Goal: Task Accomplishment & Management: Complete application form

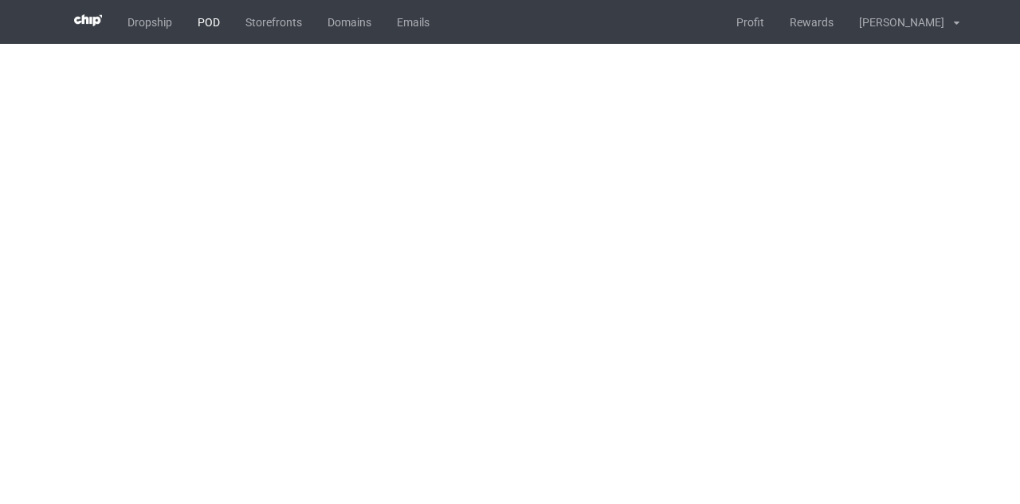
click at [212, 18] on link "POD" at bounding box center [209, 22] width 48 height 44
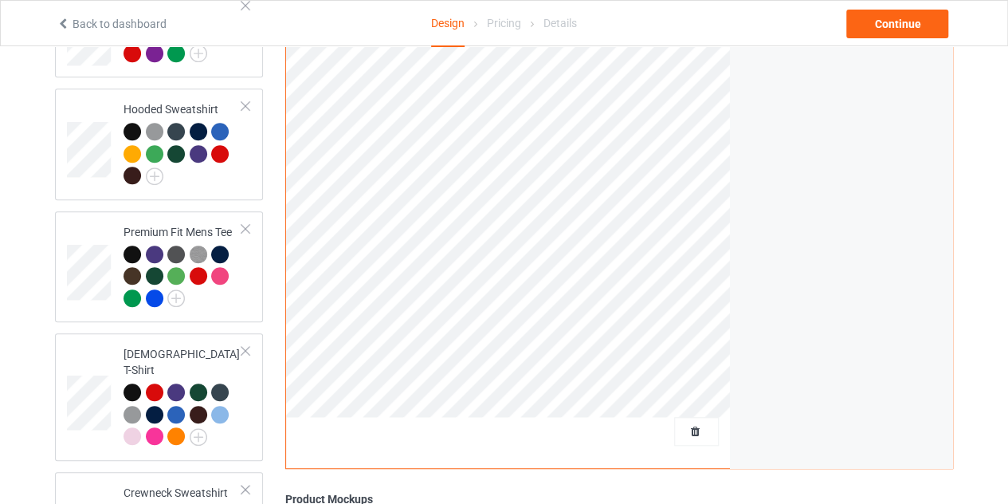
scroll to position [342, 0]
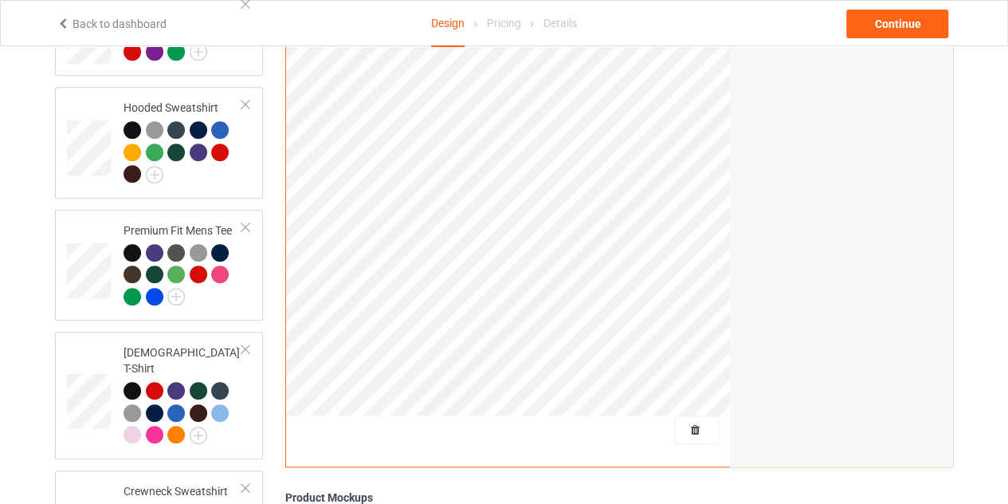
click at [700, 421] on div at bounding box center [696, 429] width 45 height 29
click at [697, 423] on span "Delete all designs" at bounding box center [660, 429] width 84 height 13
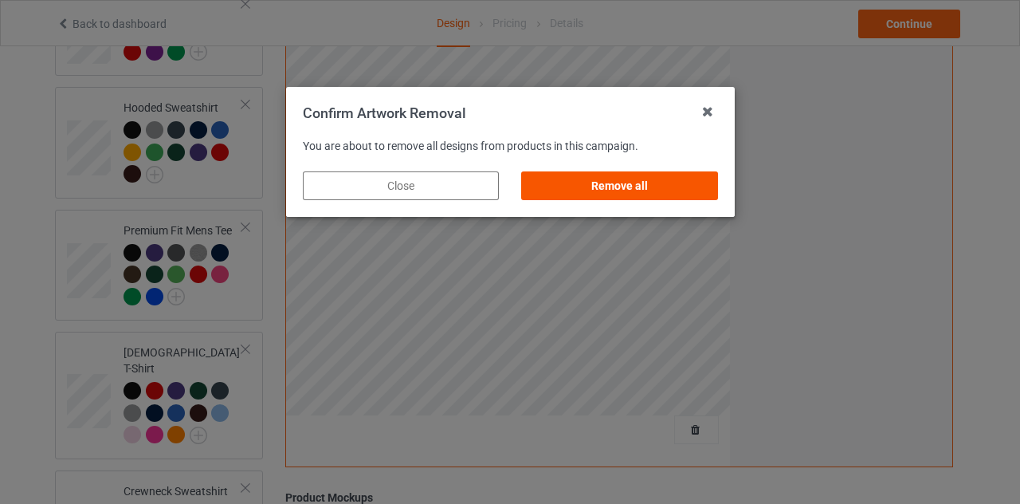
click at [658, 198] on div "Remove all" at bounding box center [619, 185] width 196 height 29
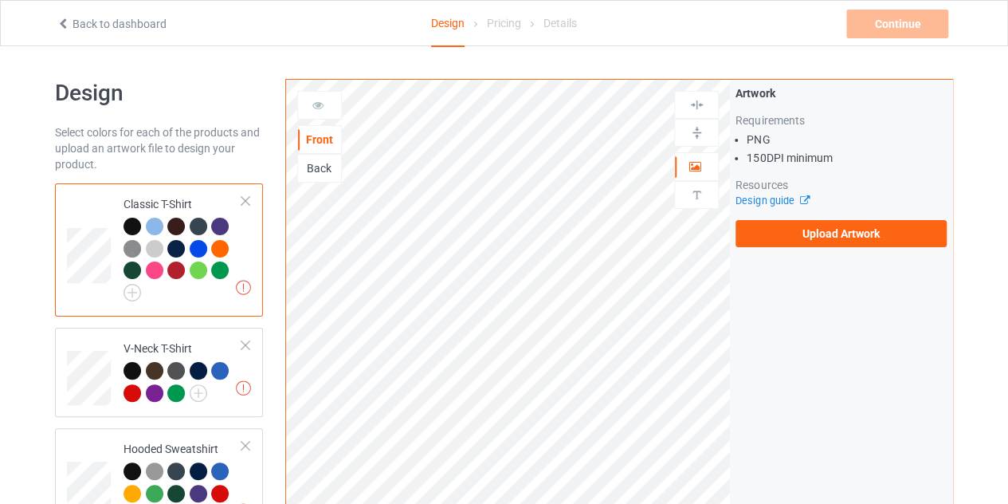
scroll to position [0, 0]
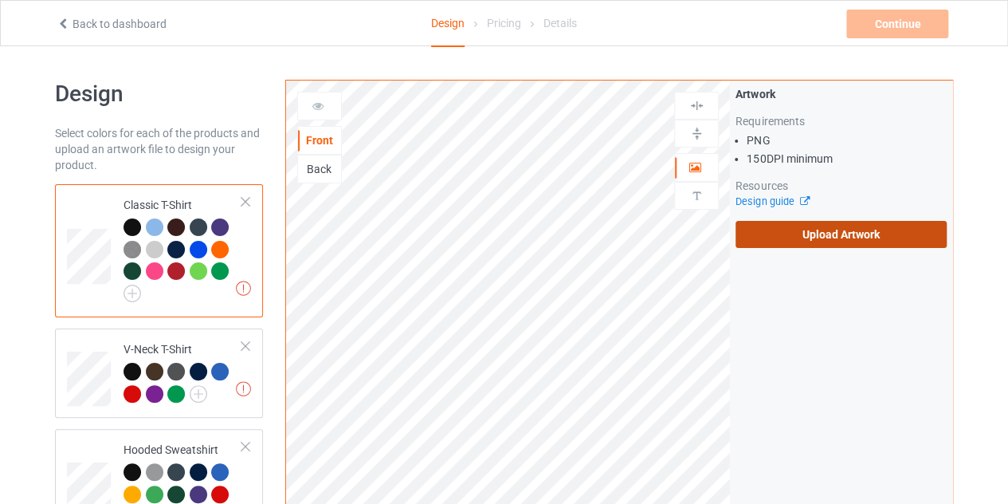
click at [783, 221] on label "Upload Artwork" at bounding box center [841, 234] width 211 height 27
click at [0, 0] on input "Upload Artwork" at bounding box center [0, 0] width 0 height 0
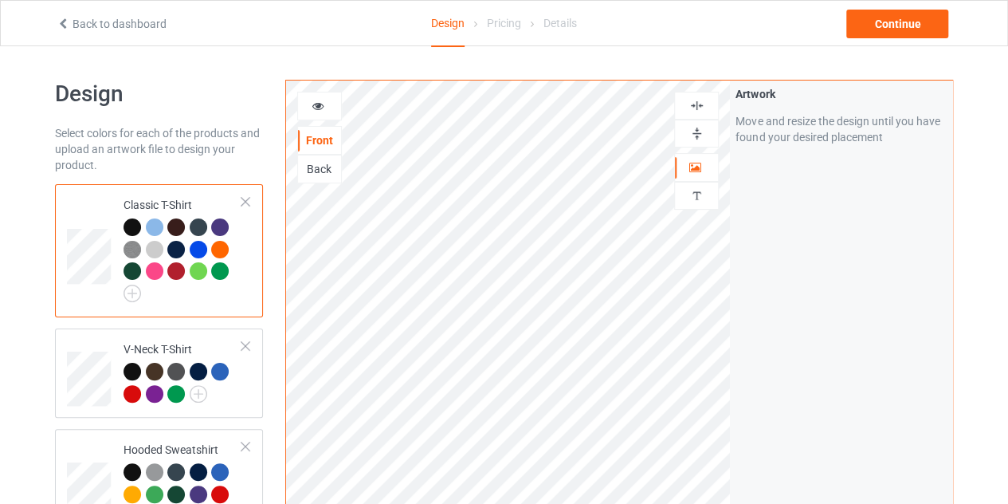
click at [699, 99] on img at bounding box center [696, 105] width 15 height 15
click at [693, 103] on img at bounding box center [696, 105] width 15 height 15
click at [151, 227] on div at bounding box center [155, 227] width 18 height 18
click at [134, 289] on img at bounding box center [133, 294] width 18 height 18
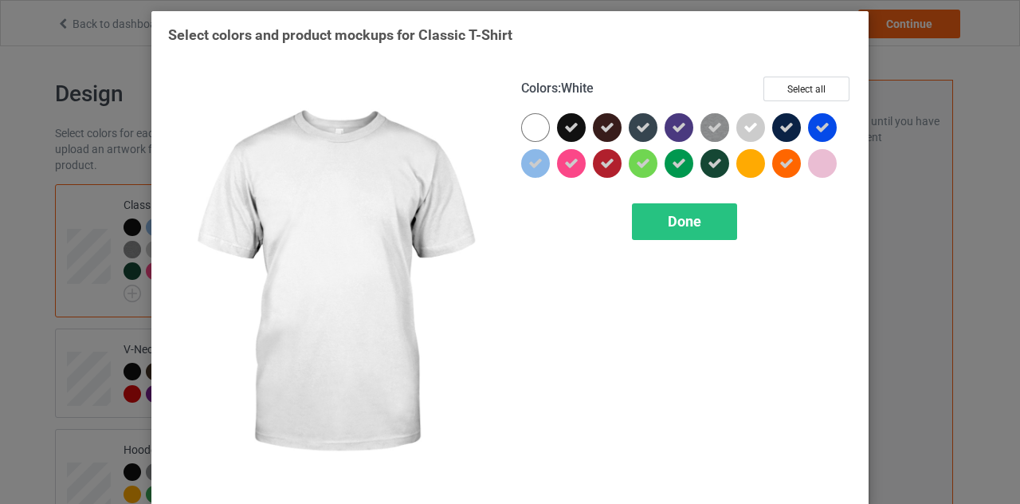
click at [528, 131] on div at bounding box center [535, 127] width 29 height 29
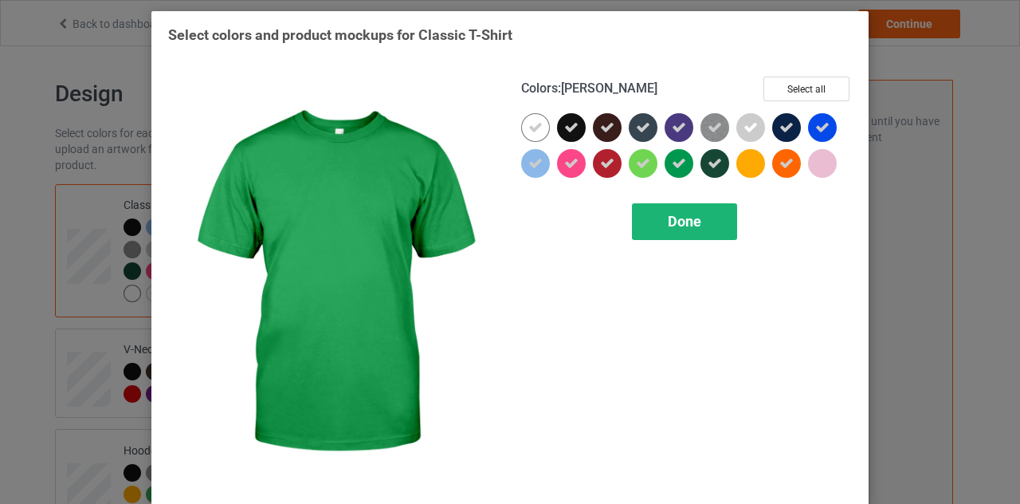
click at [670, 207] on div "Done" at bounding box center [684, 221] width 105 height 37
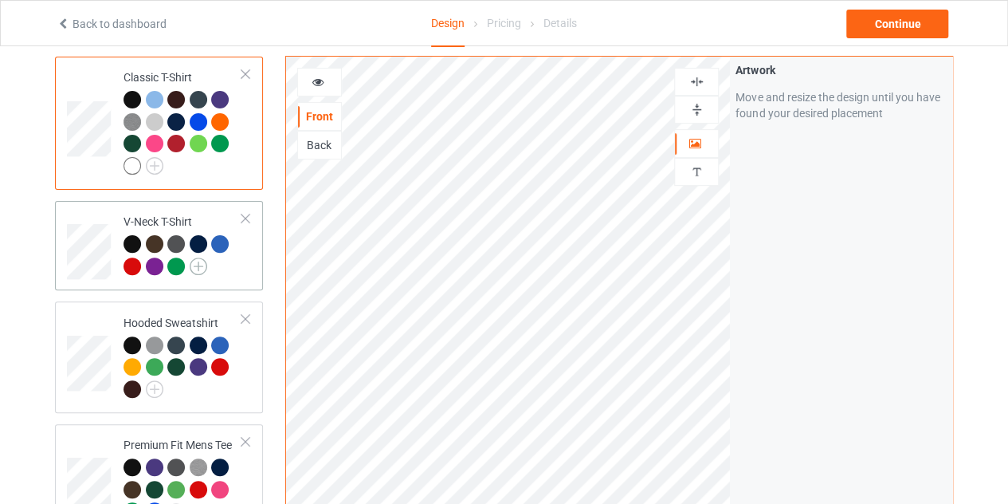
scroll to position [129, 0]
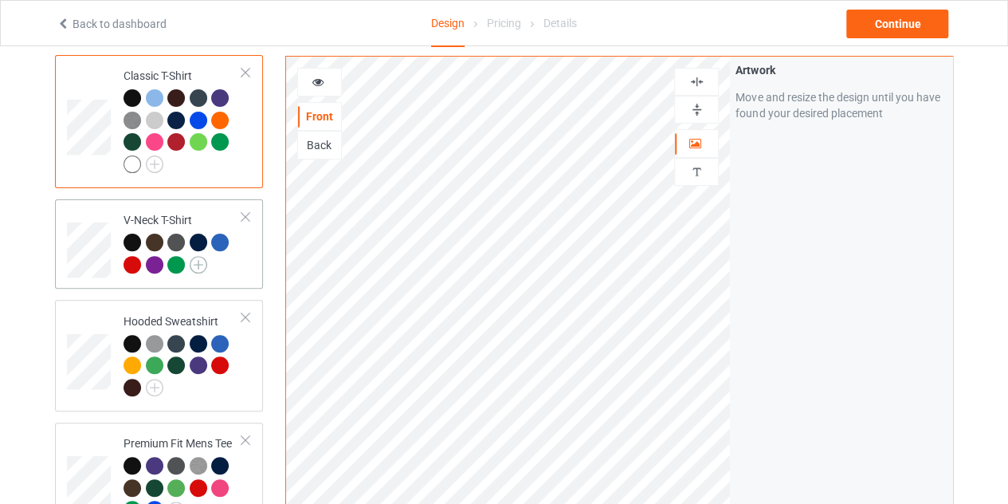
click at [201, 266] on img at bounding box center [199, 265] width 18 height 18
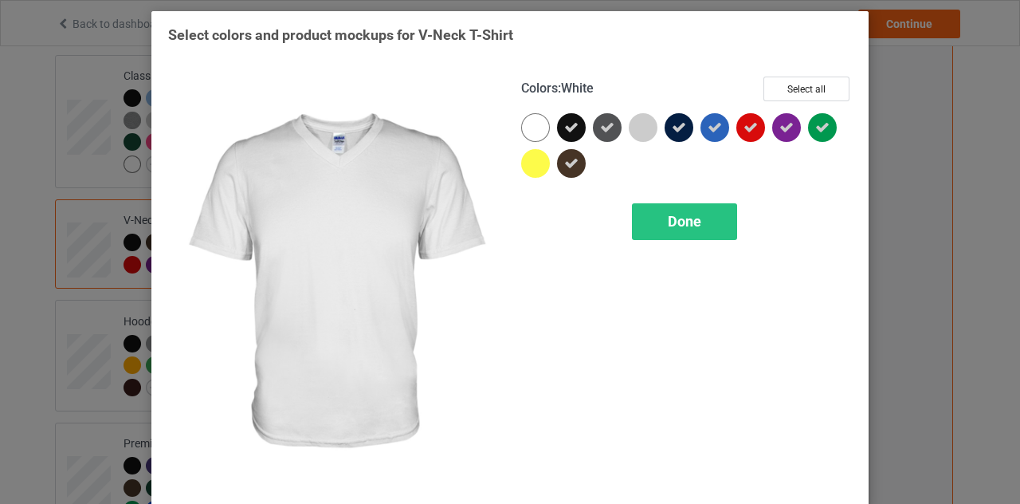
click at [534, 137] on div at bounding box center [535, 127] width 29 height 29
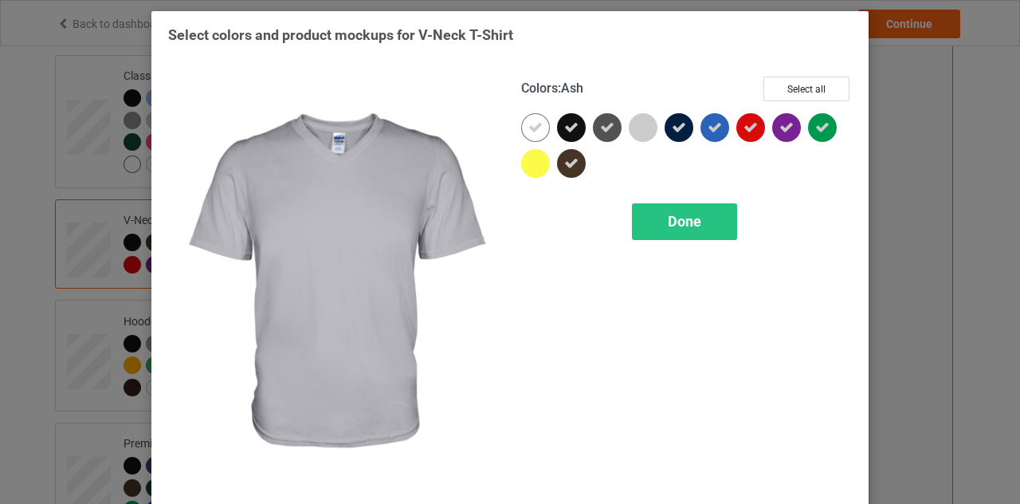
click at [644, 128] on div at bounding box center [643, 127] width 29 height 29
click at [673, 222] on span "Done" at bounding box center [684, 221] width 33 height 17
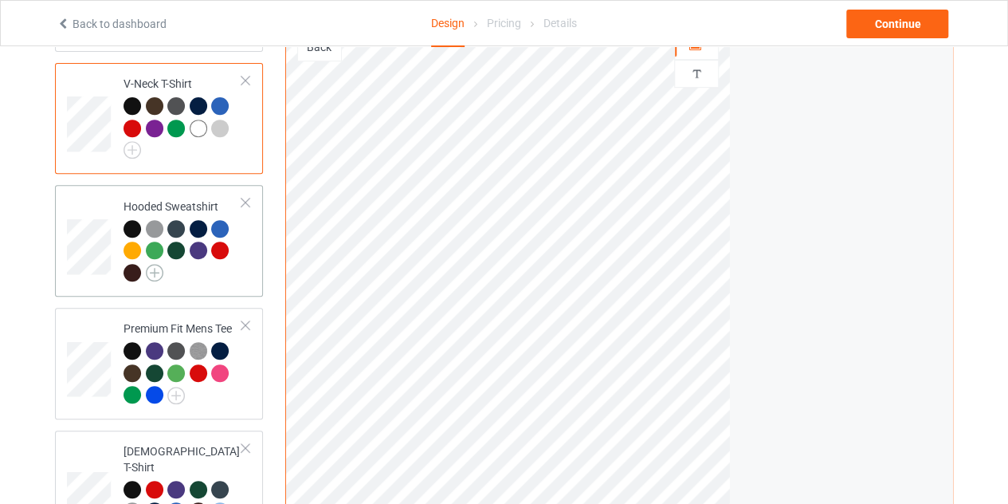
scroll to position [266, 0]
click at [162, 269] on img at bounding box center [155, 272] width 18 height 18
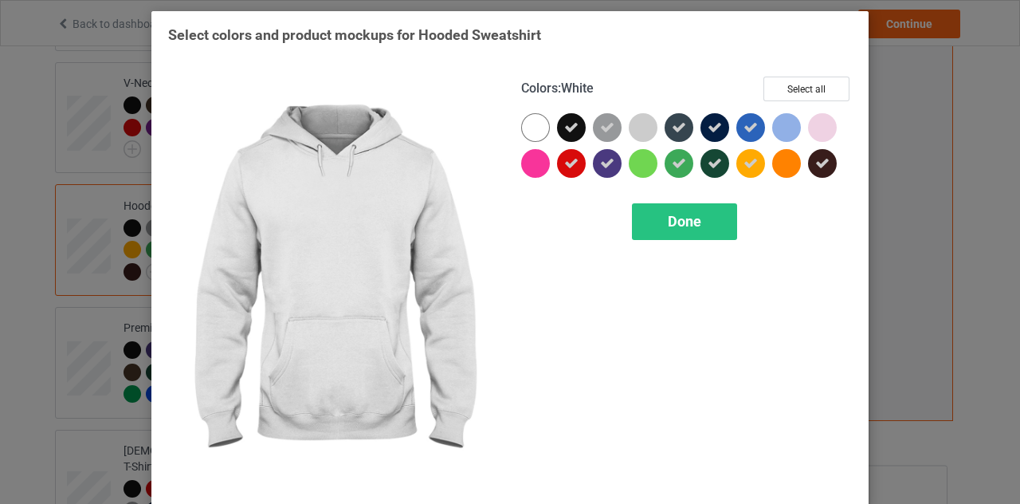
click at [534, 128] on div at bounding box center [535, 127] width 29 height 29
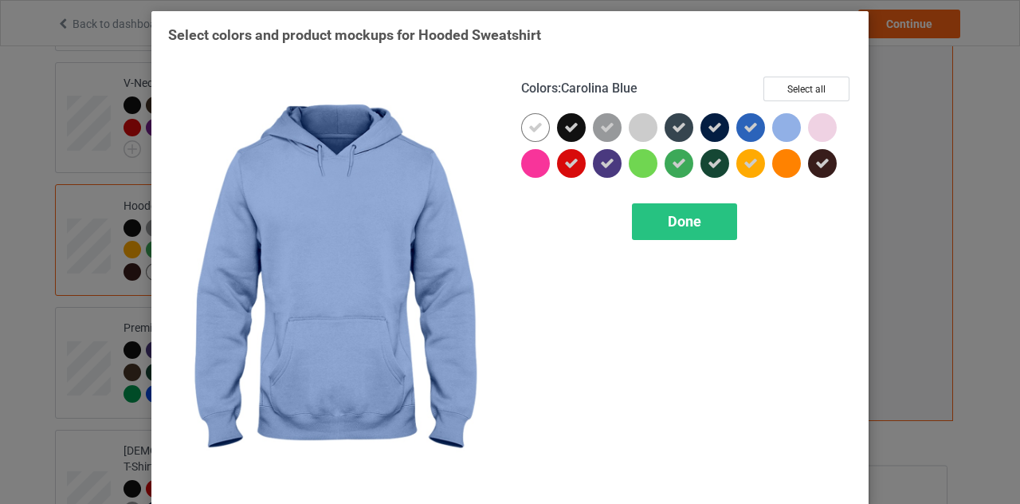
click at [785, 125] on div at bounding box center [786, 127] width 29 height 29
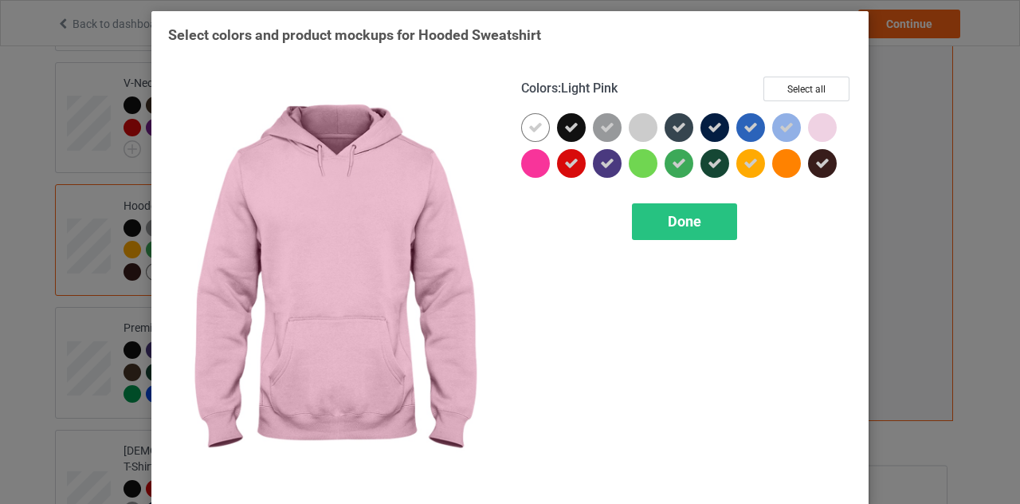
click at [821, 125] on div at bounding box center [822, 127] width 29 height 29
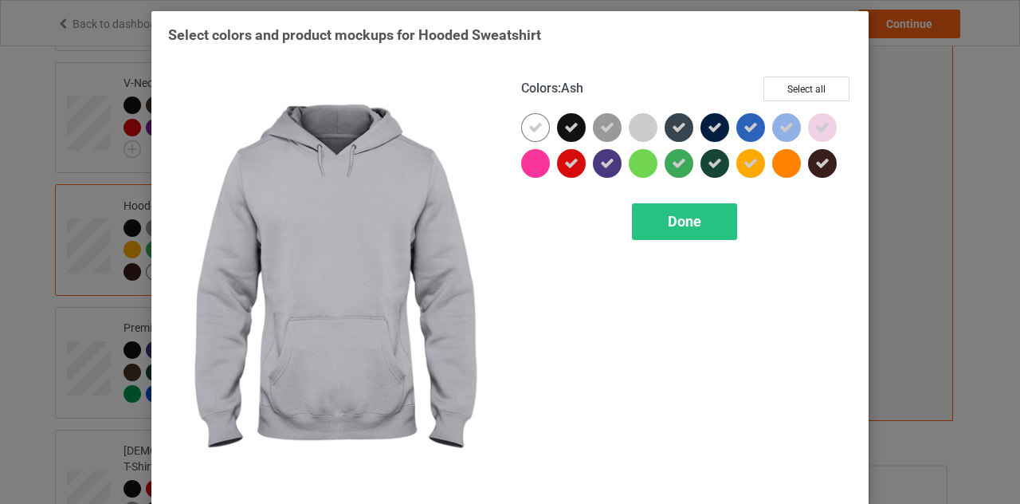
click at [634, 125] on div at bounding box center [643, 127] width 29 height 29
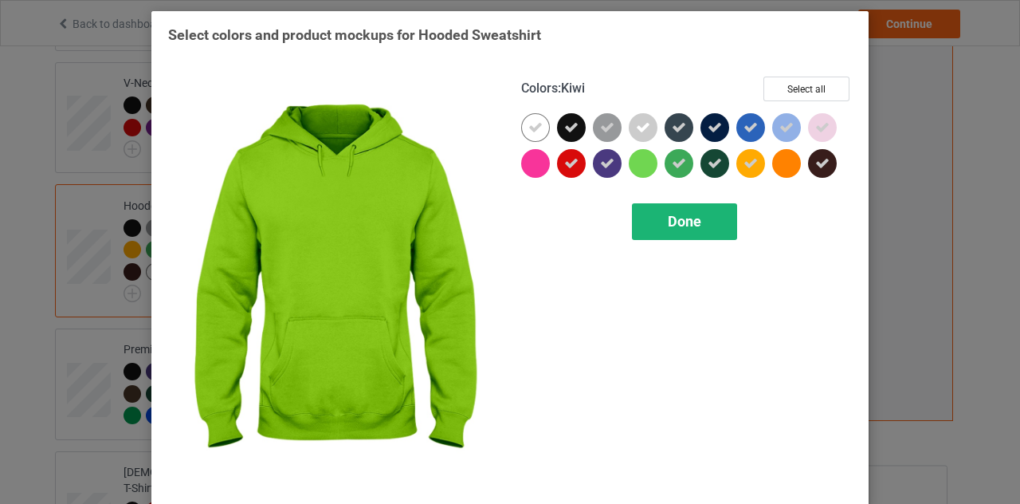
click at [668, 221] on span "Done" at bounding box center [684, 221] width 33 height 17
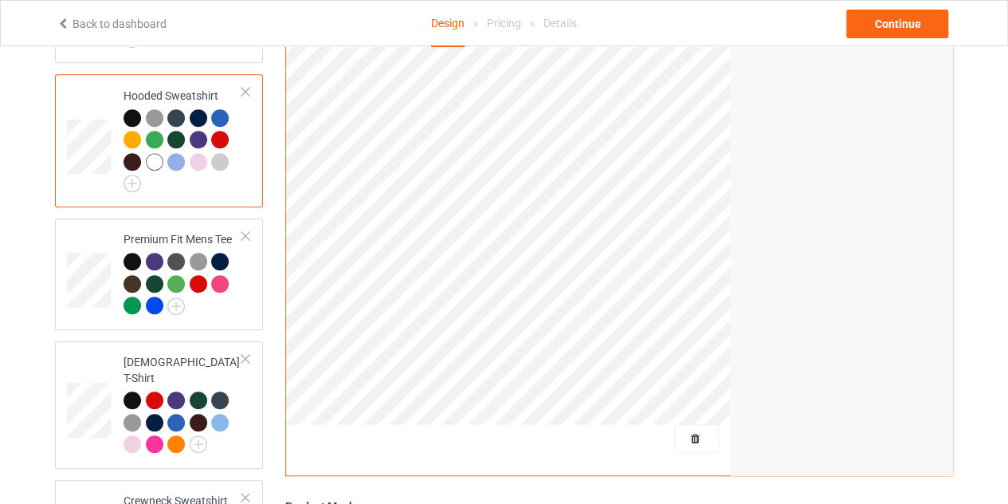
scroll to position [386, 0]
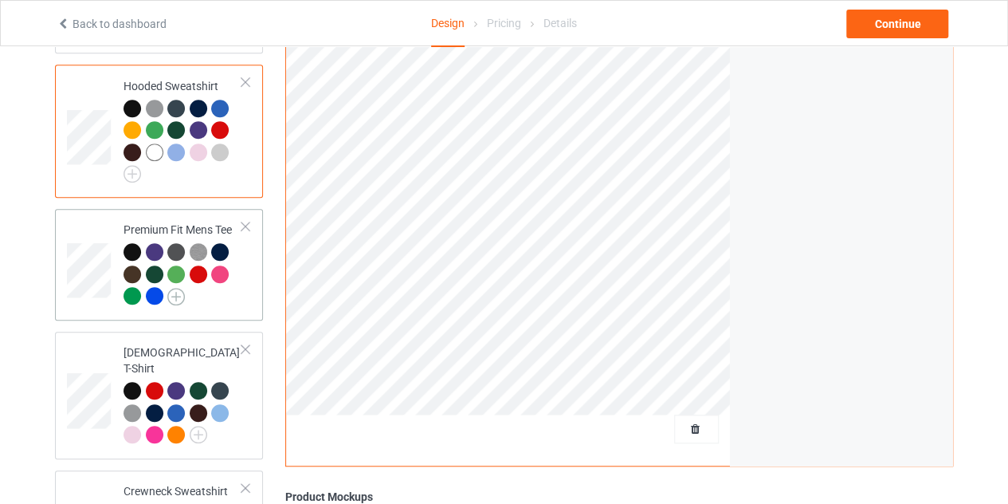
click at [179, 291] on img at bounding box center [176, 297] width 18 height 18
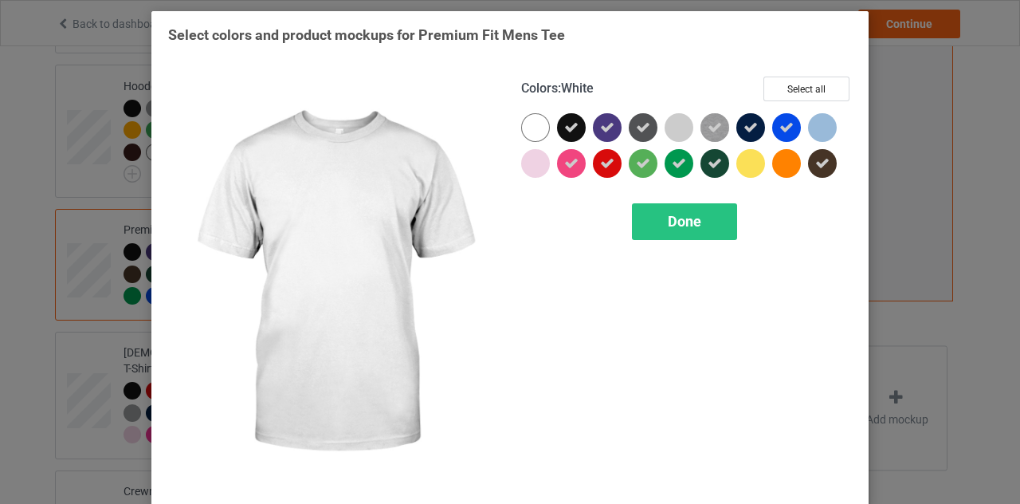
click at [524, 139] on div at bounding box center [535, 127] width 29 height 29
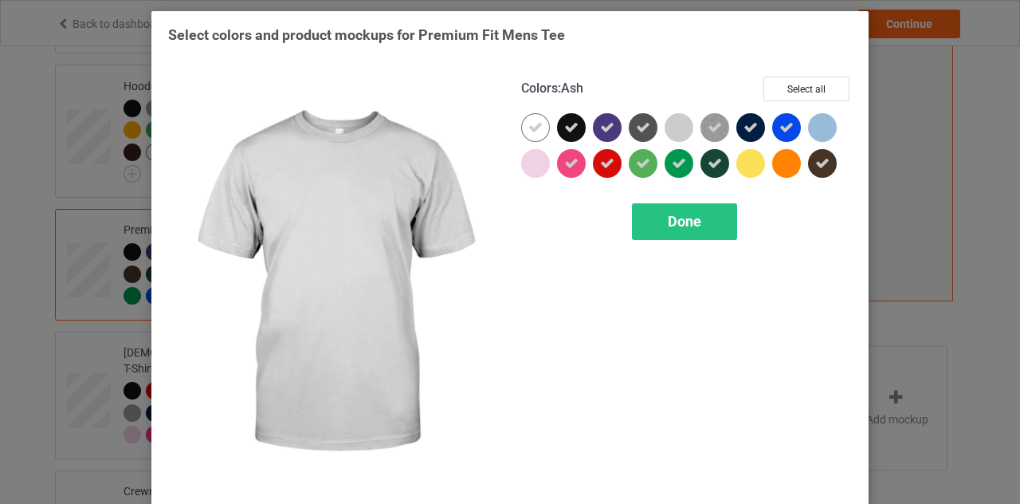
click at [676, 131] on div at bounding box center [679, 127] width 29 height 29
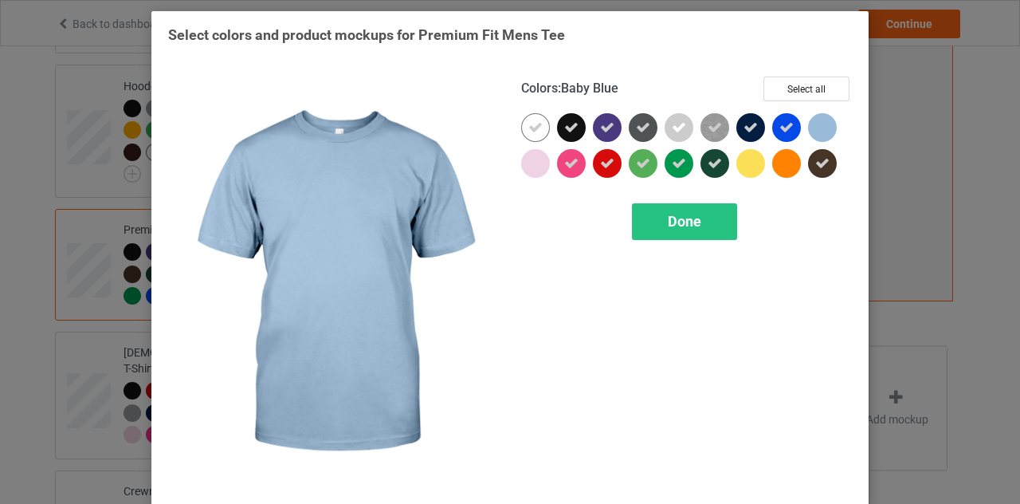
click at [811, 136] on div at bounding box center [822, 127] width 29 height 29
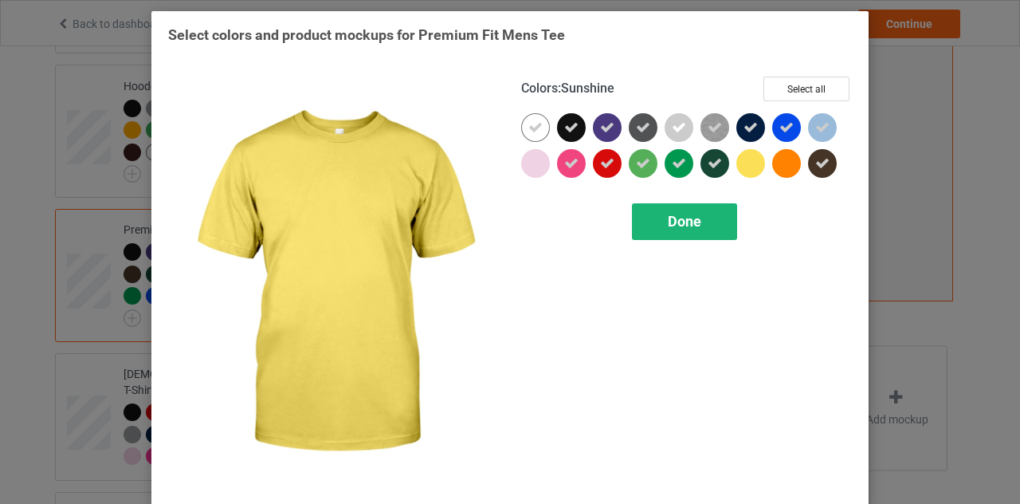
click at [705, 224] on div "Done" at bounding box center [684, 221] width 105 height 37
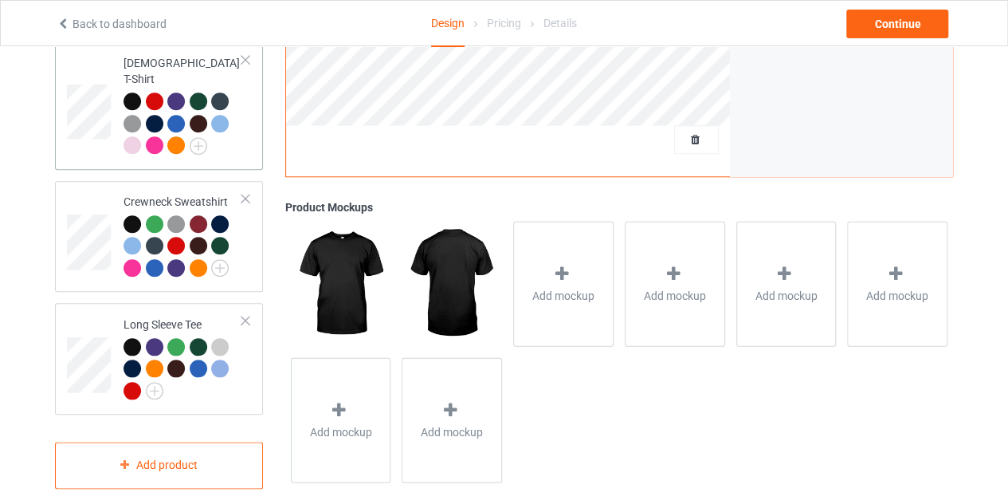
scroll to position [658, 0]
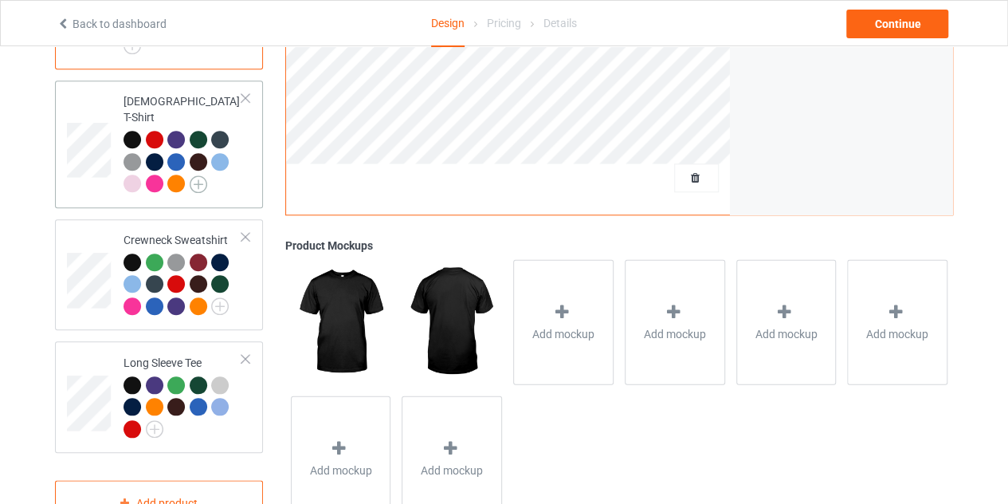
click at [196, 175] on img at bounding box center [199, 184] width 18 height 18
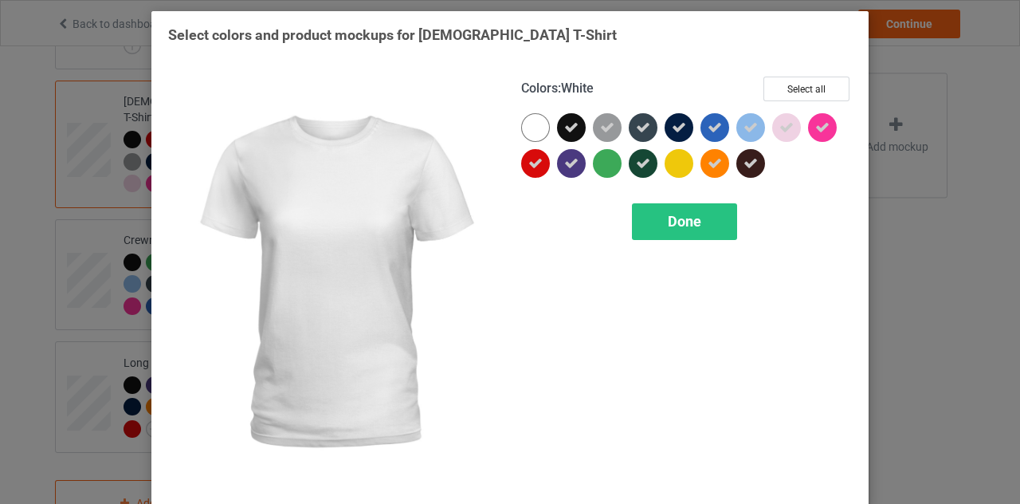
click at [539, 127] on div at bounding box center [535, 127] width 29 height 29
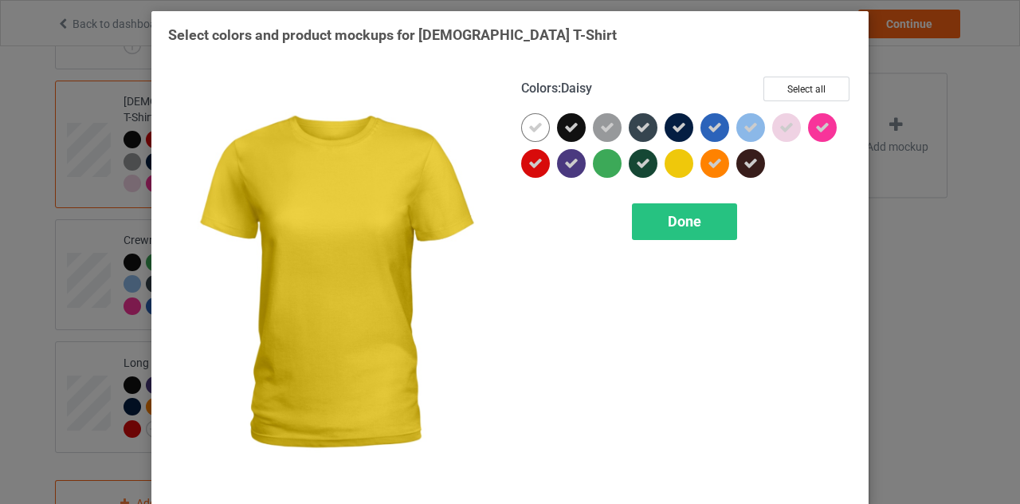
click at [681, 155] on div at bounding box center [679, 163] width 29 height 29
click at [671, 219] on span "Done" at bounding box center [684, 221] width 33 height 17
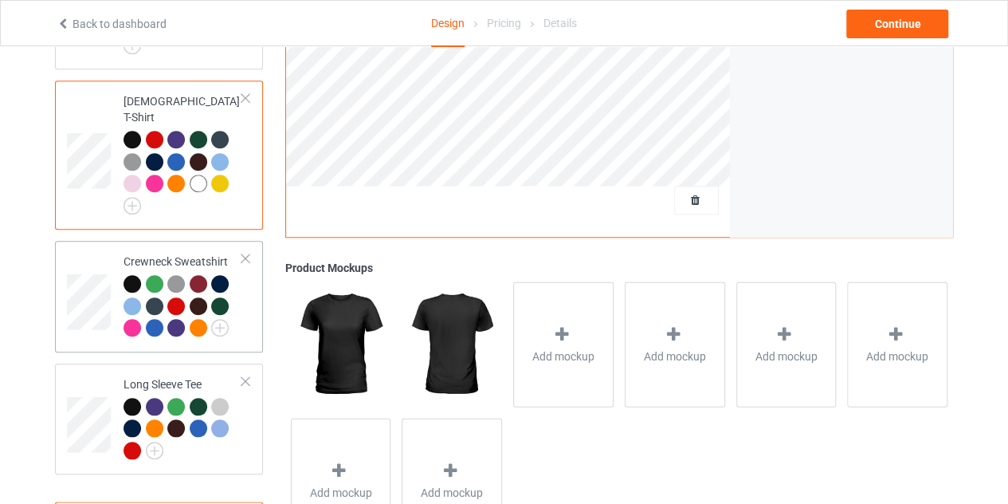
scroll to position [719, 0]
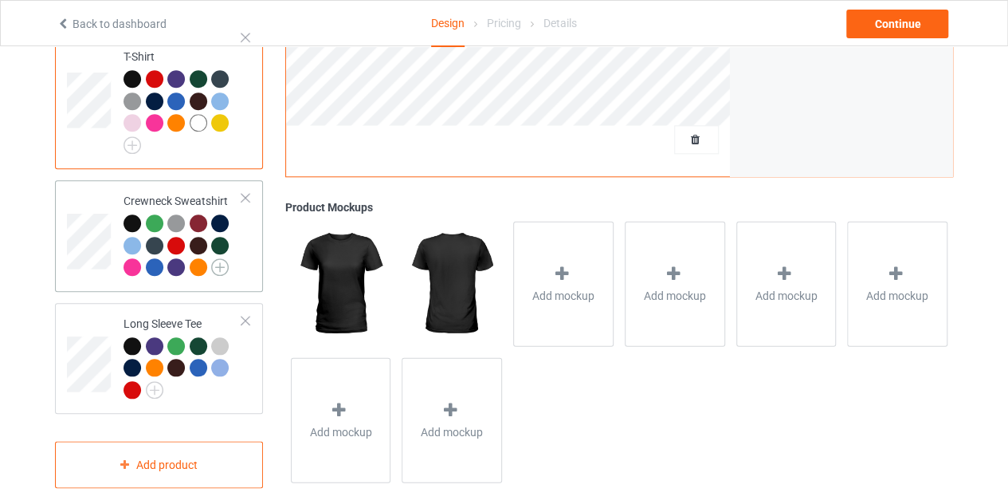
click at [215, 258] on img at bounding box center [220, 267] width 18 height 18
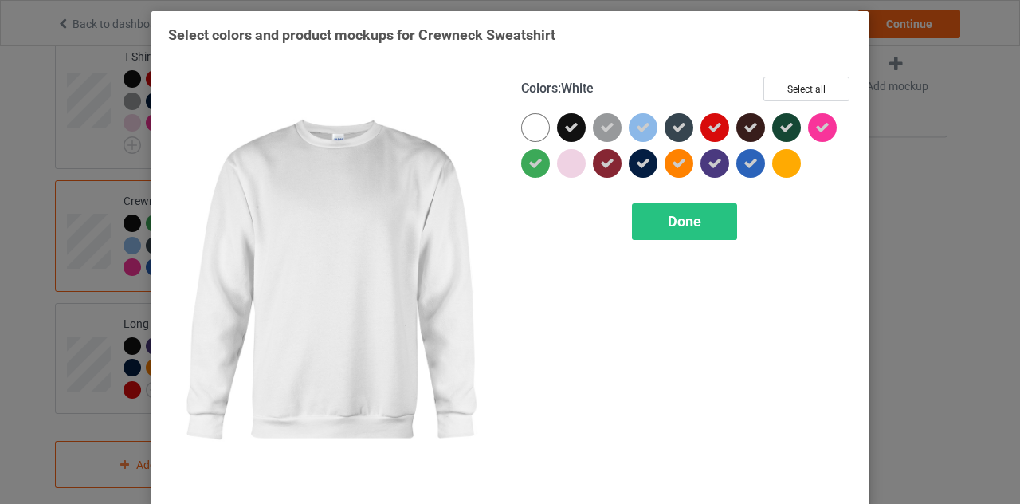
click at [528, 138] on div at bounding box center [535, 127] width 29 height 29
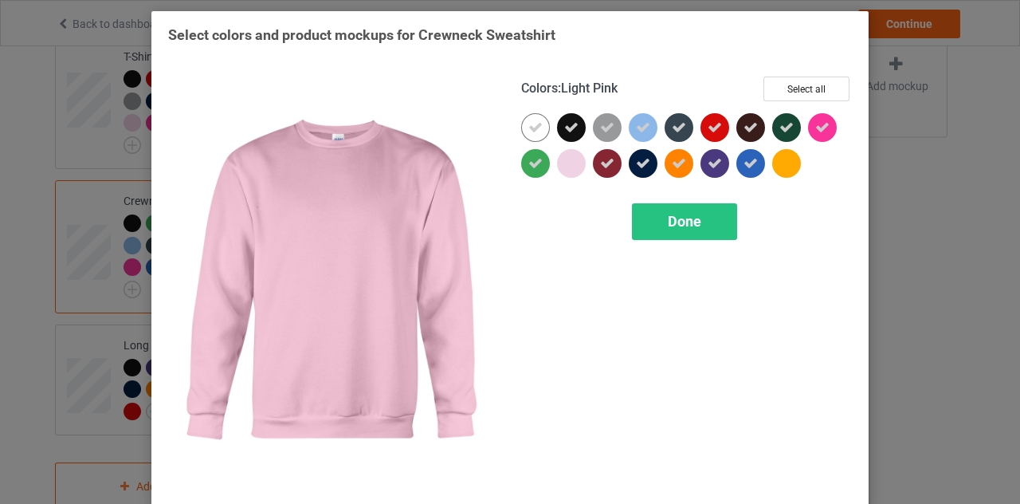
click at [577, 163] on div at bounding box center [571, 163] width 29 height 29
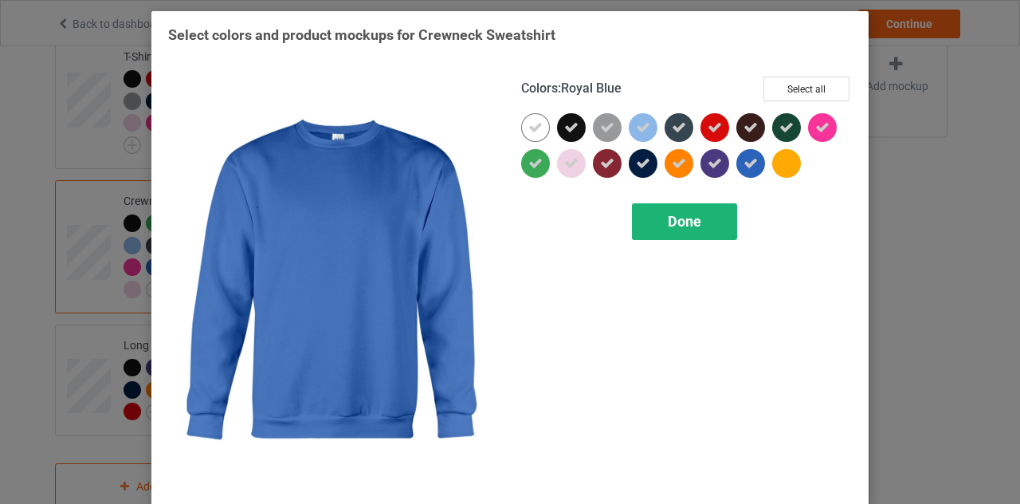
click at [694, 210] on div "Done" at bounding box center [684, 221] width 105 height 37
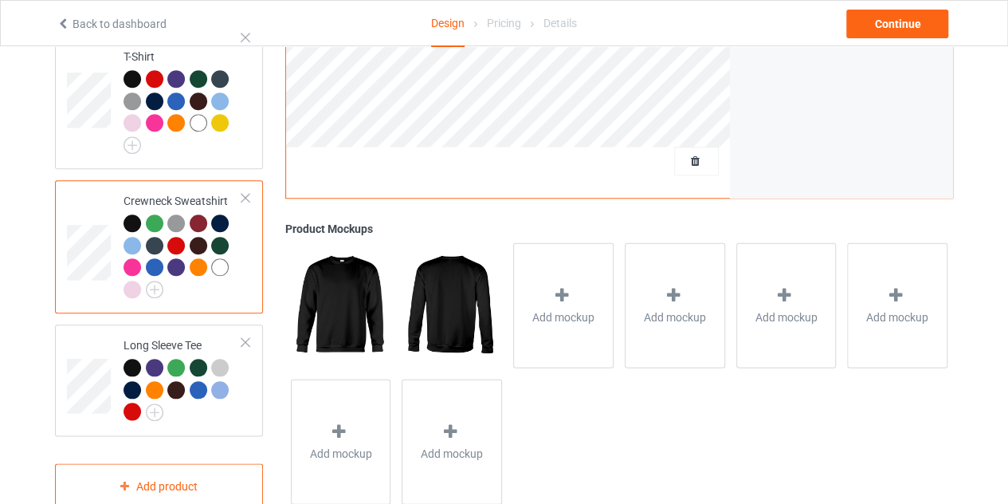
scroll to position [741, 0]
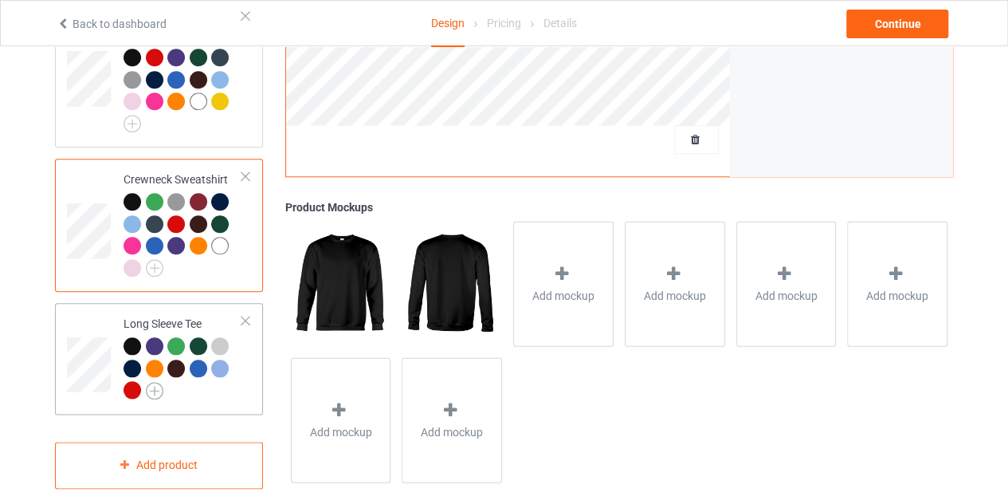
click at [154, 382] on img at bounding box center [155, 391] width 18 height 18
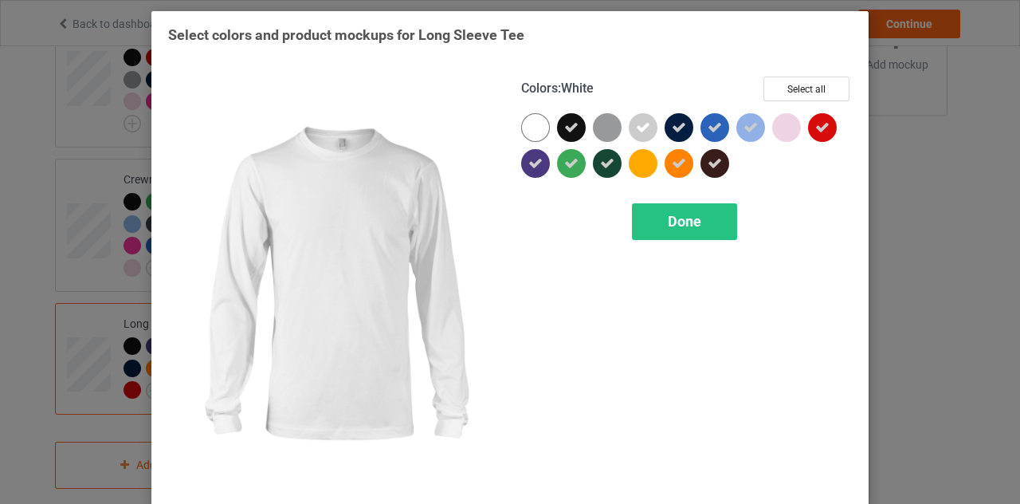
click at [531, 136] on div at bounding box center [535, 127] width 29 height 29
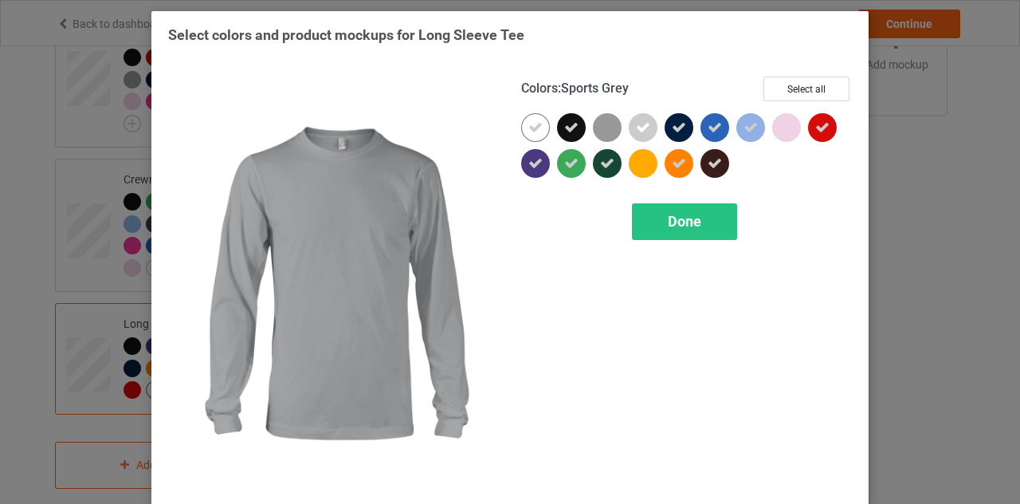
click at [600, 125] on div at bounding box center [607, 127] width 29 height 29
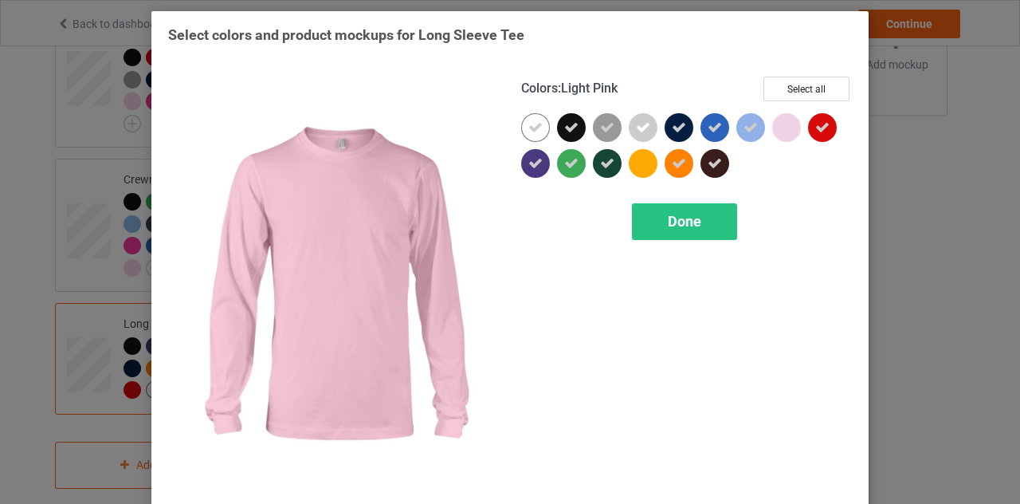
click at [786, 124] on div at bounding box center [786, 127] width 29 height 29
click at [676, 222] on span "Done" at bounding box center [684, 221] width 33 height 17
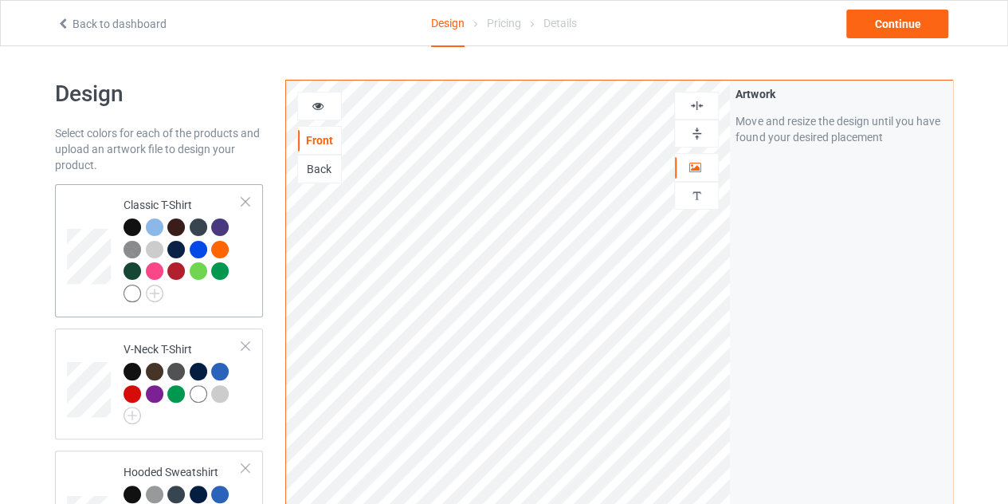
click at [133, 293] on div at bounding box center [133, 294] width 18 height 18
click at [319, 109] on icon at bounding box center [319, 103] width 14 height 11
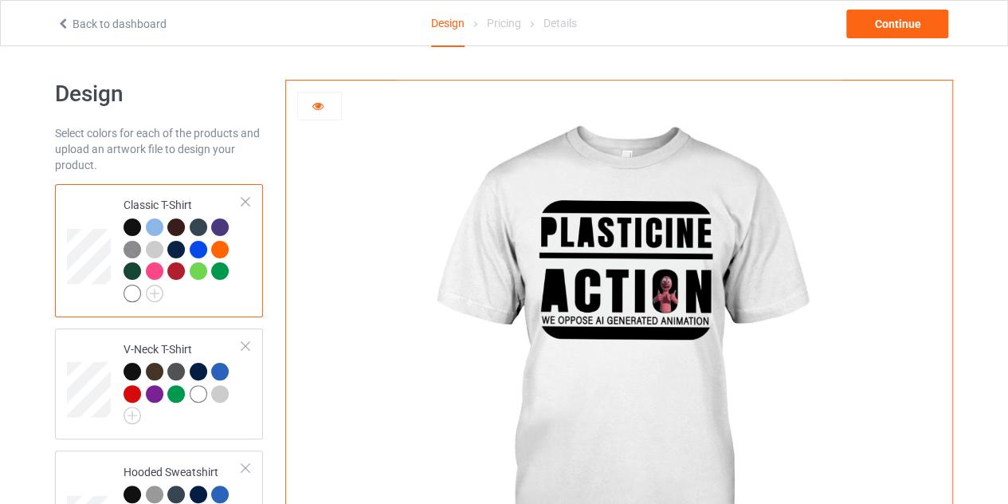
click at [319, 109] on icon at bounding box center [319, 103] width 14 height 11
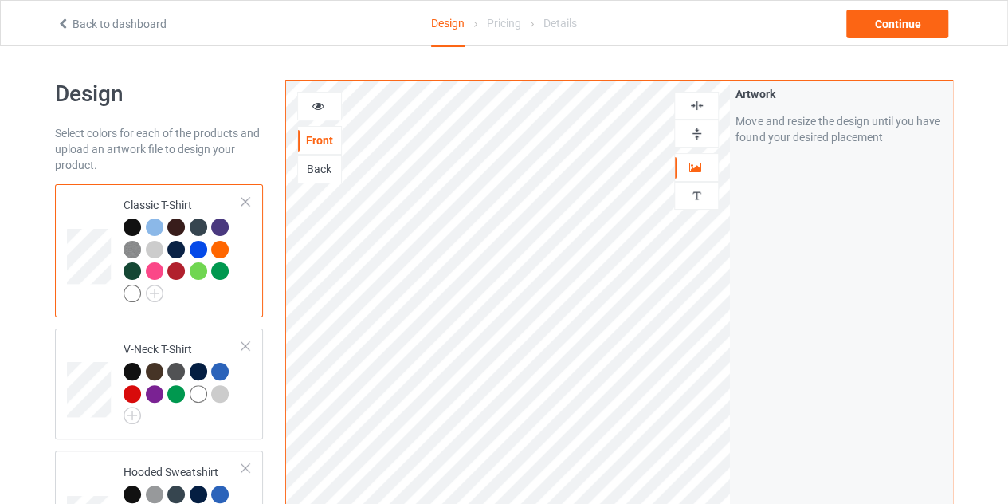
click at [312, 101] on icon at bounding box center [319, 103] width 14 height 11
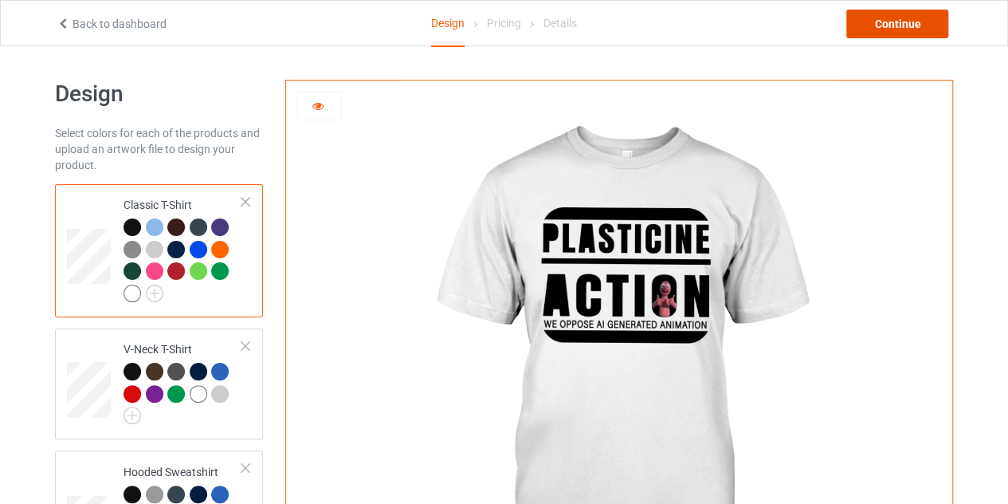
click at [887, 35] on div "Continue" at bounding box center [898, 24] width 102 height 29
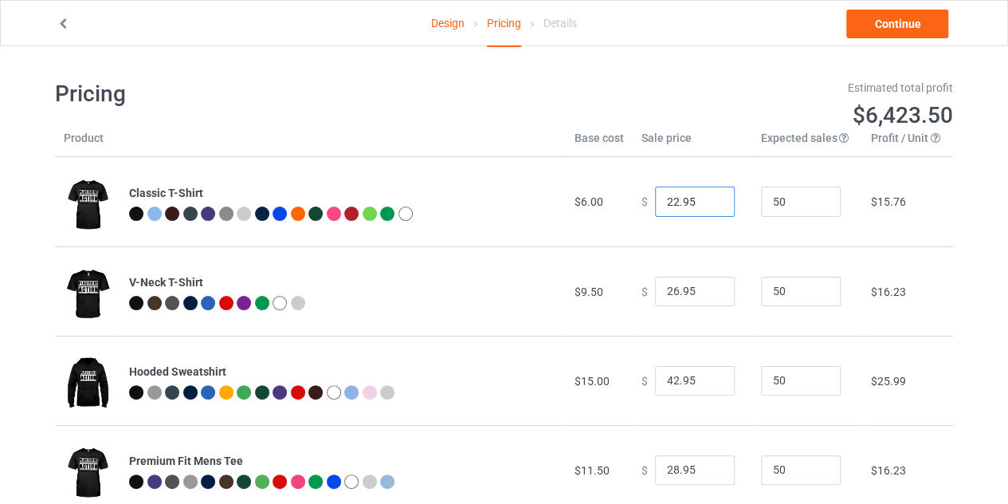
click at [669, 204] on input "22.95" at bounding box center [695, 202] width 80 height 30
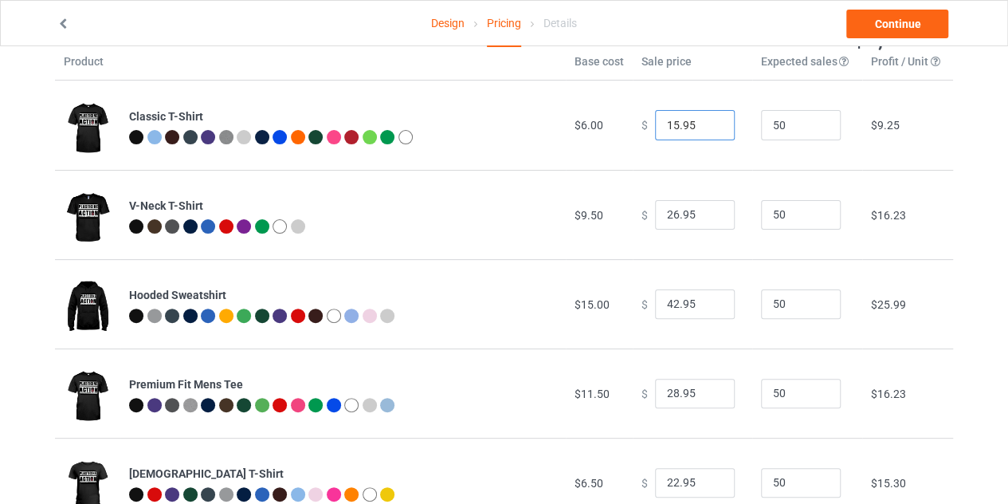
scroll to position [85, 0]
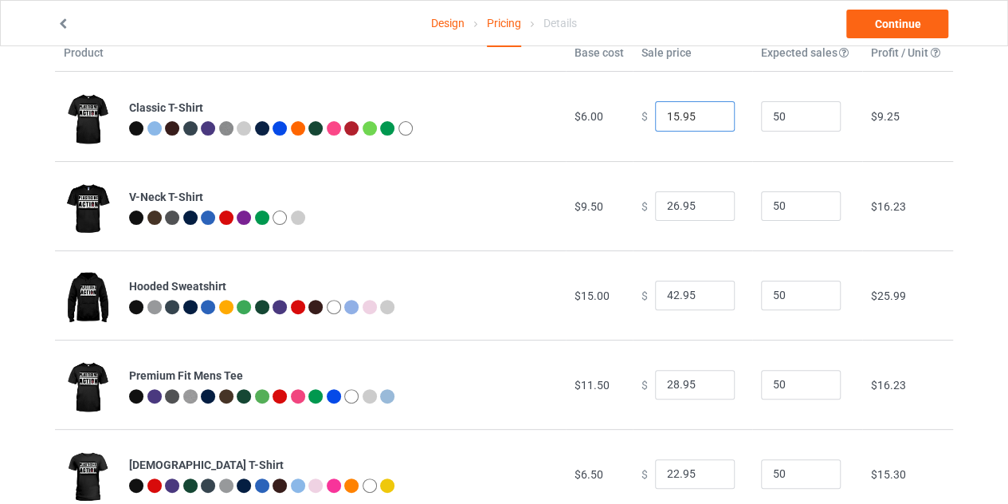
type input "15.95"
click at [671, 301] on input "42.95" at bounding box center [695, 296] width 80 height 30
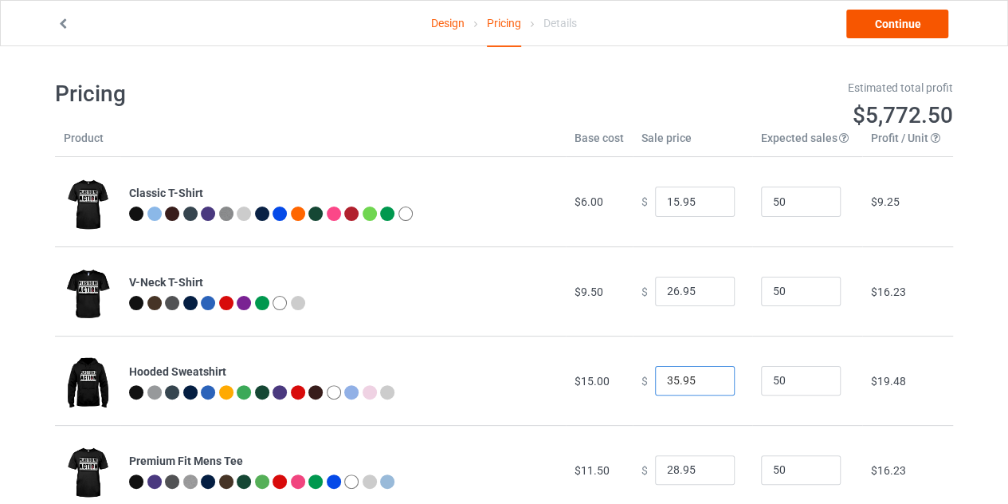
type input "35.95"
click at [891, 25] on link "Continue" at bounding box center [898, 24] width 102 height 29
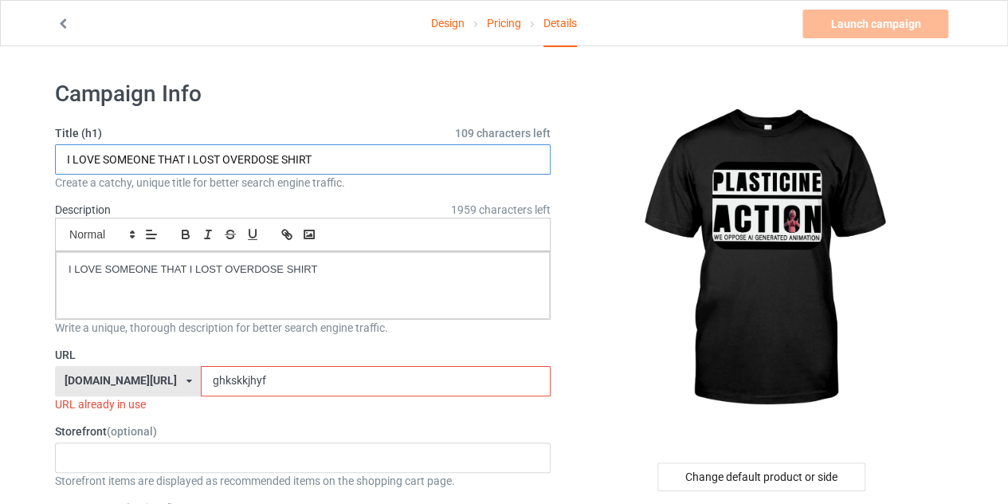
drag, startPoint x: 276, startPoint y: 161, endPoint x: 108, endPoint y: 168, distance: 167.5
click at [108, 168] on input "I LOVE SOMEONE THAT I LOST OVERDOSE SHIRT" at bounding box center [303, 159] width 496 height 30
type input "plasticine action SHIRT"
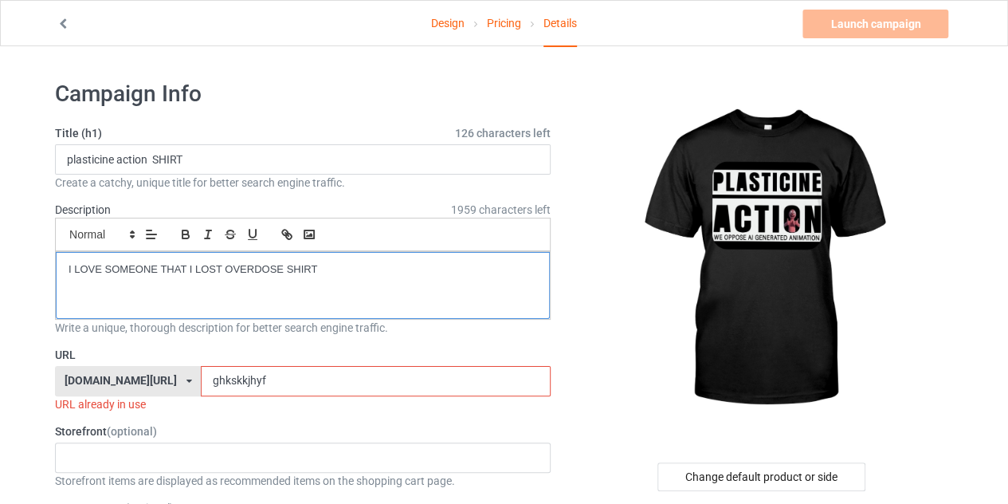
click at [340, 272] on p "I LOVE SOMEONE THAT I LOST OVERDOSE SHIRT" at bounding box center [303, 269] width 469 height 15
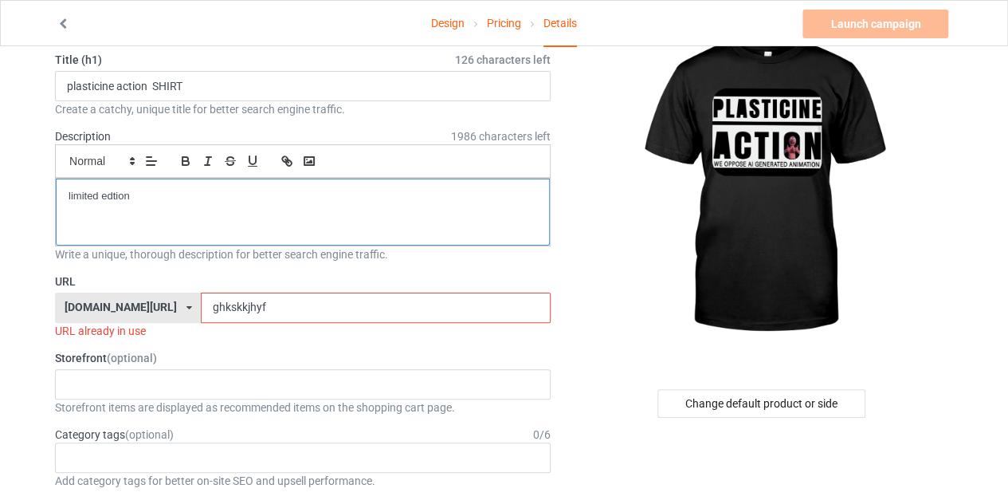
scroll to position [75, 0]
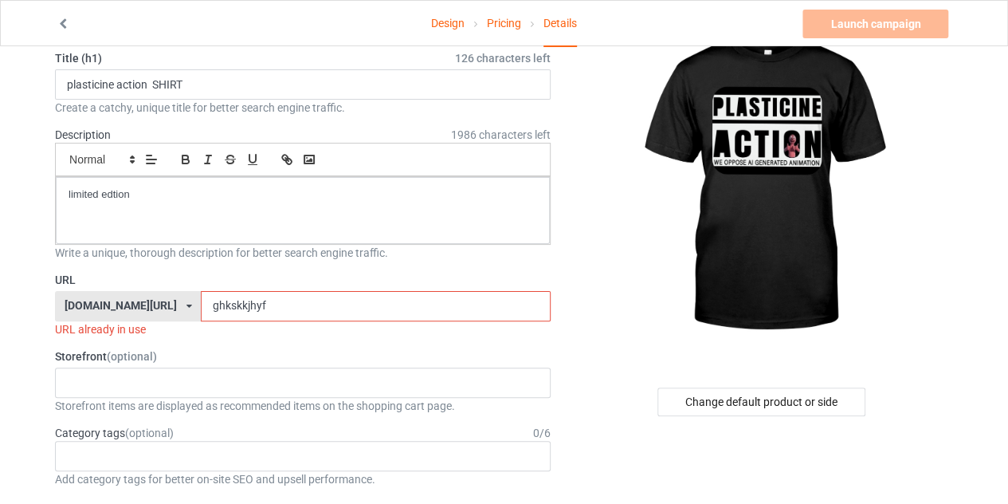
click at [289, 297] on input "ghkskkjhyf" at bounding box center [375, 306] width 349 height 30
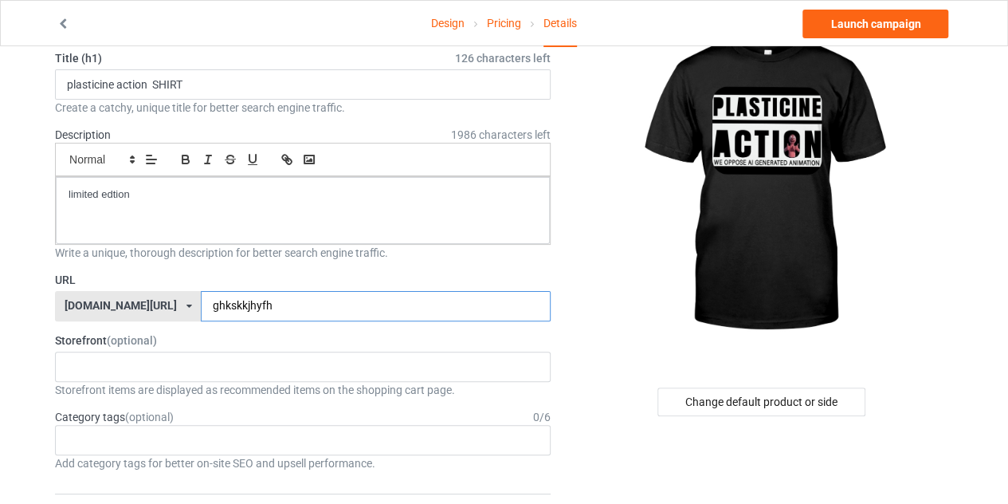
type input "ghkskkjhyfh"
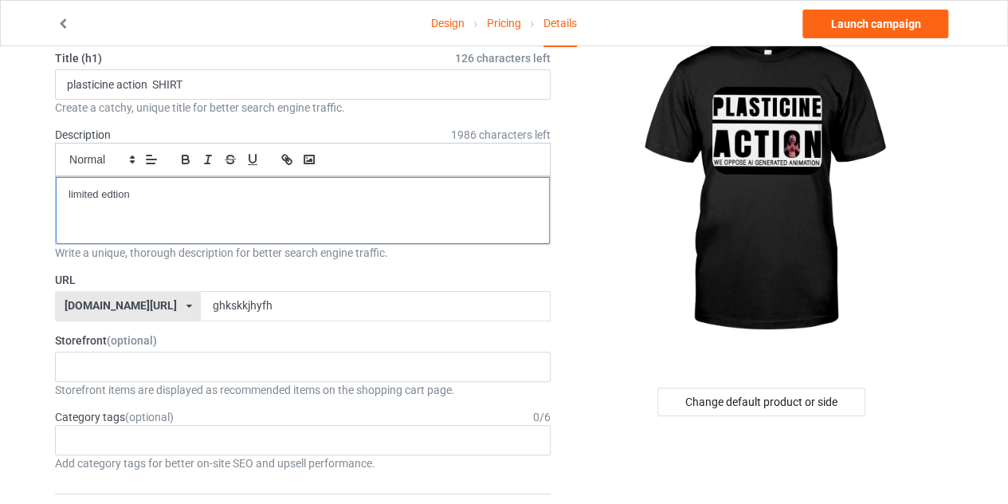
click at [219, 187] on p "limited edtion" at bounding box center [303, 194] width 469 height 15
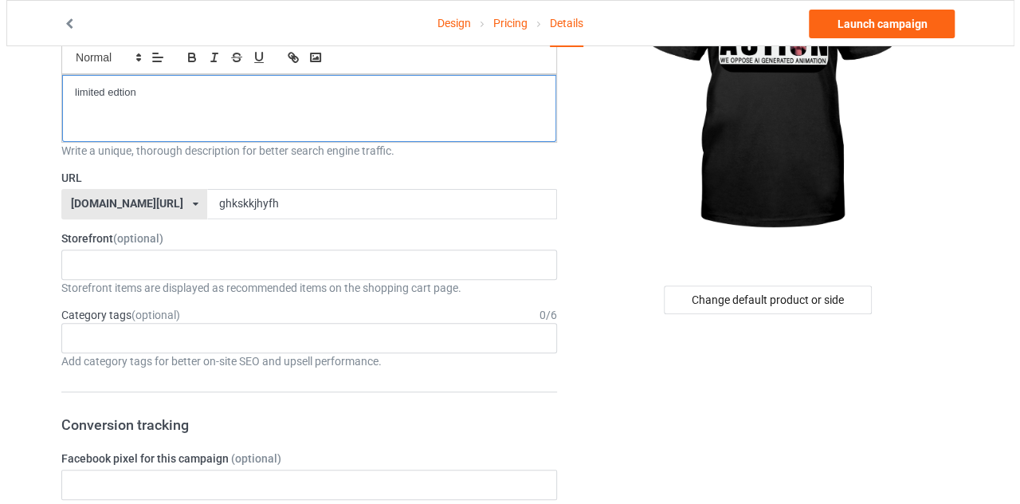
scroll to position [179, 0]
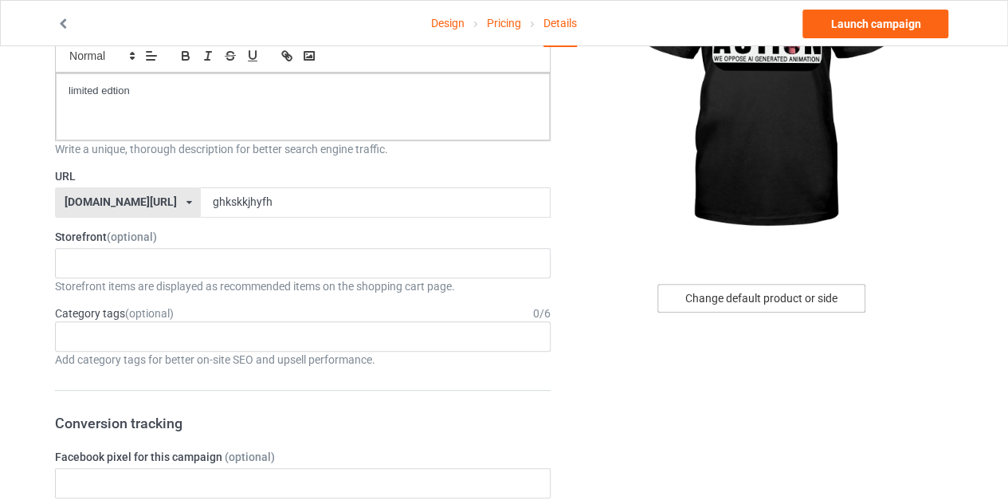
click at [727, 307] on div "Change default product or side" at bounding box center [762, 298] width 208 height 29
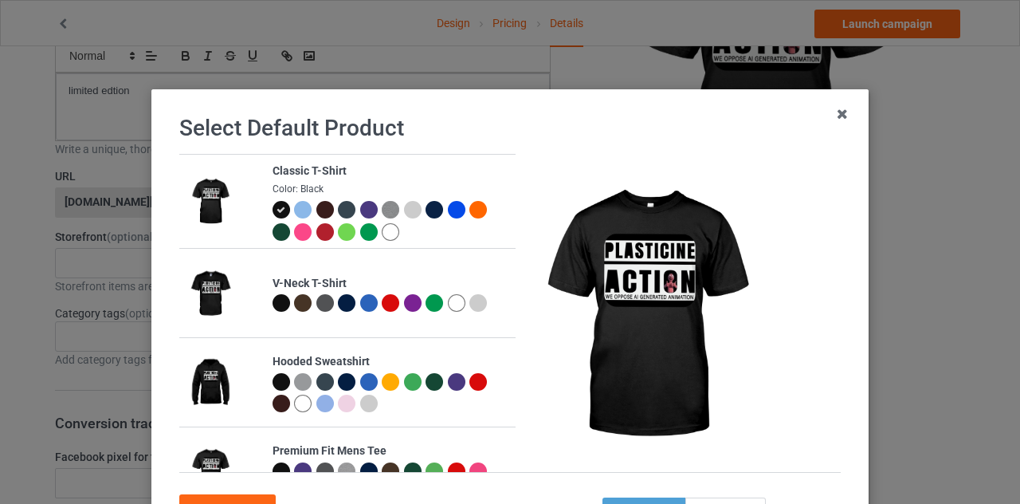
click at [382, 233] on div at bounding box center [391, 232] width 18 height 18
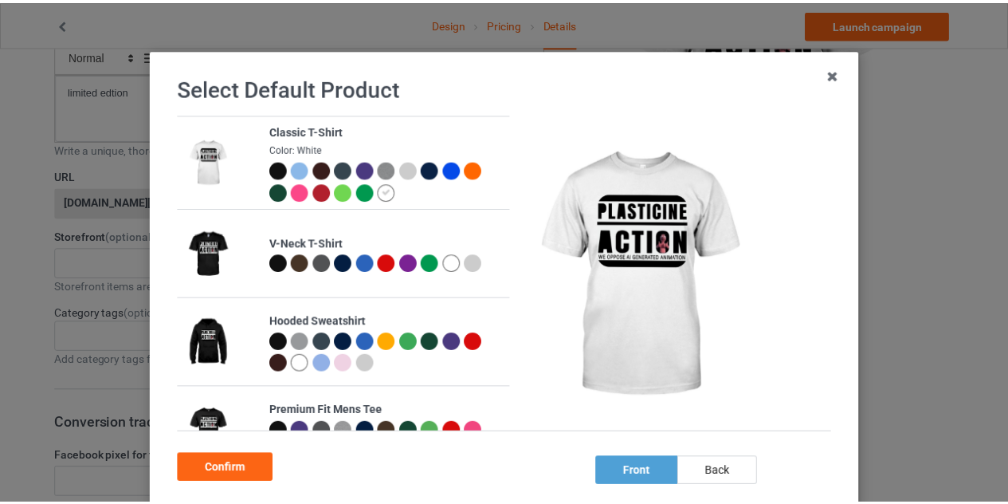
scroll to position [88, 0]
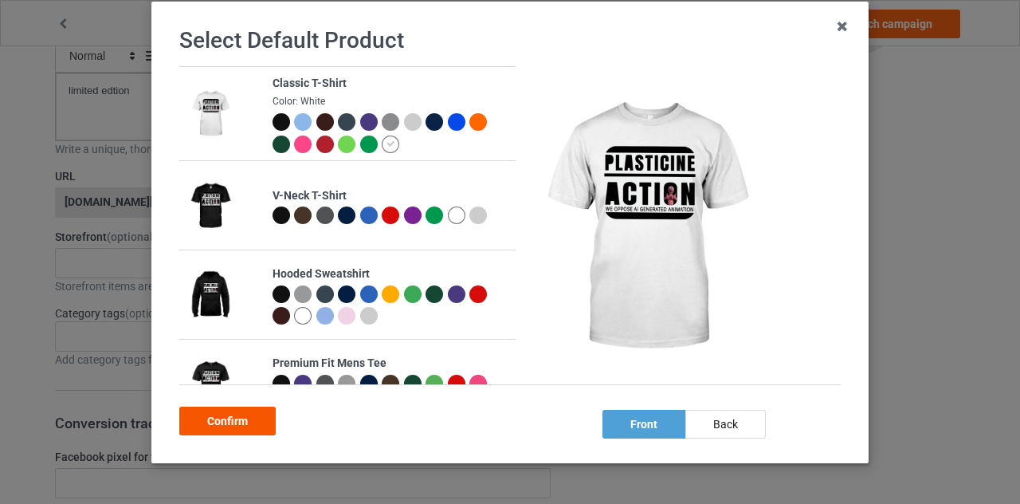
click at [261, 423] on div "Confirm" at bounding box center [227, 421] width 96 height 29
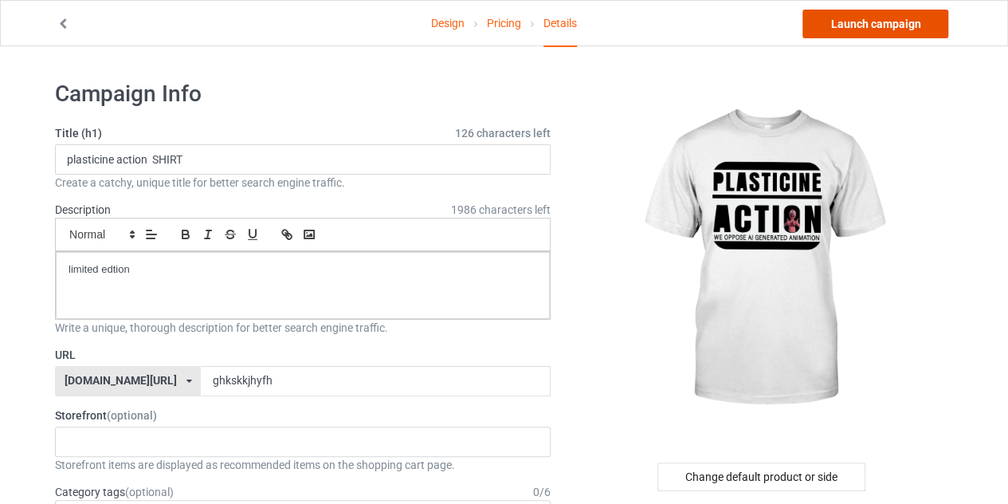
click at [865, 24] on link "Launch campaign" at bounding box center [876, 24] width 146 height 29
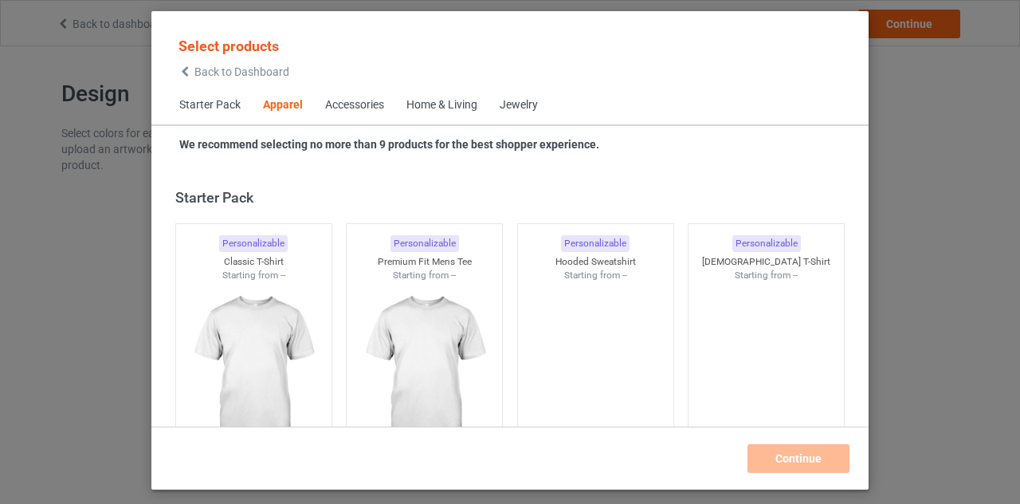
scroll to position [594, 0]
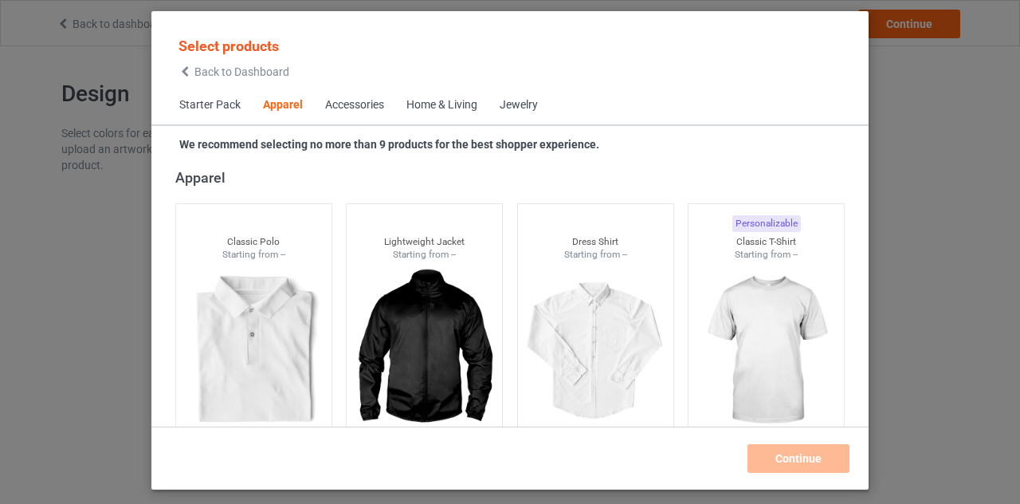
click at [201, 73] on span "Back to Dashboard" at bounding box center [241, 71] width 95 height 13
